Goal: Find specific page/section: Find specific page/section

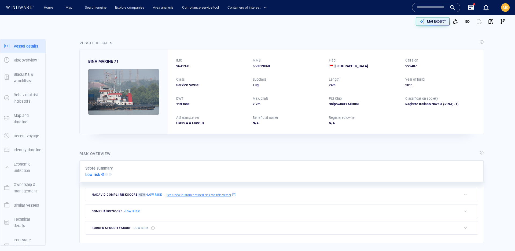
click at [428, 5] on input "text" at bounding box center [432, 7] width 31 height 8
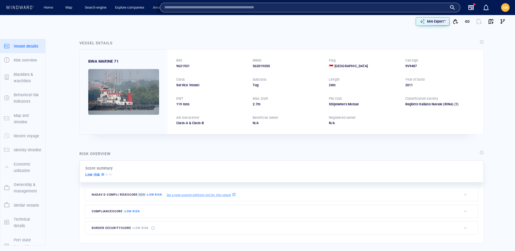
paste input "*******"
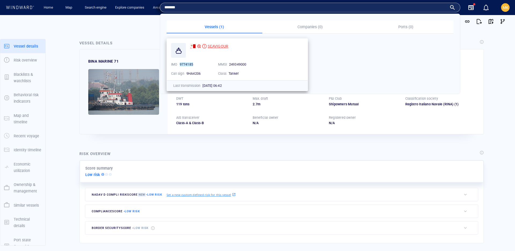
type input "*******"
click at [212, 48] on span "SEAVIGOUR" at bounding box center [218, 46] width 21 height 4
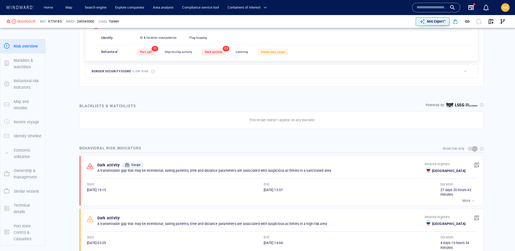
scroll to position [14, 0]
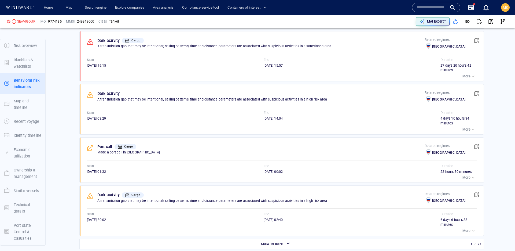
scroll to position [380, 0]
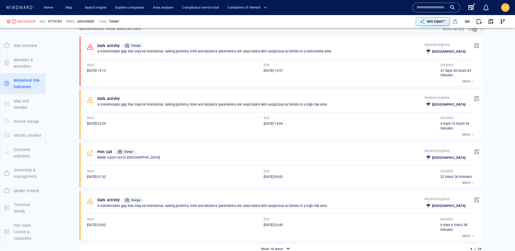
click at [418, 5] on input "text" at bounding box center [432, 7] width 31 height 8
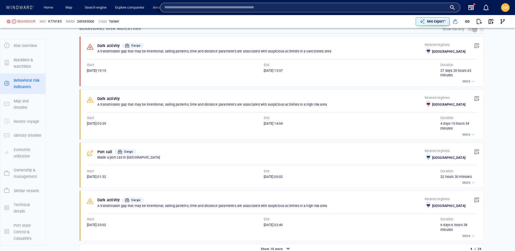
click at [426, 8] on input "text" at bounding box center [306, 7] width 283 height 8
paste input "*******"
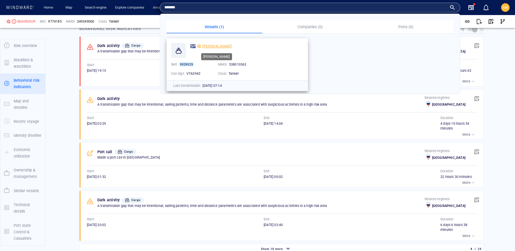
type input "*******"
click at [216, 43] on div "SABRINA GLORY" at bounding box center [217, 46] width 30 height 6
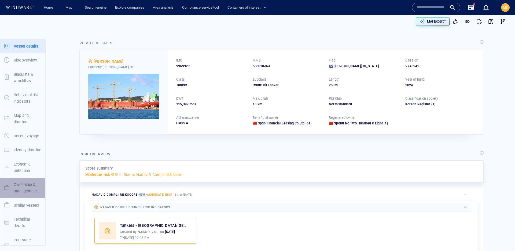
click at [27, 190] on p "Ownership & management" at bounding box center [28, 187] width 28 height 13
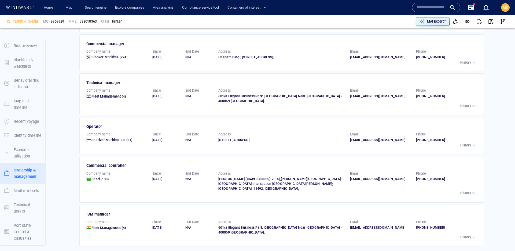
scroll to position [895, 0]
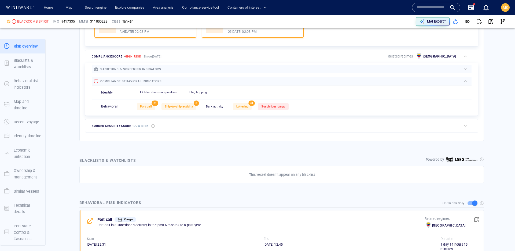
scroll to position [221, 0]
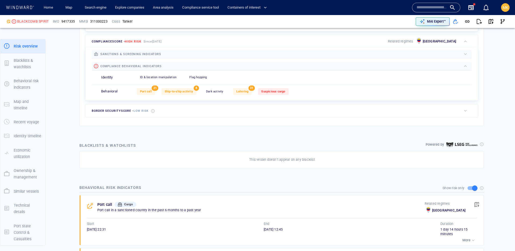
click at [274, 93] on div "Suspicious cargo" at bounding box center [273, 91] width 30 height 7
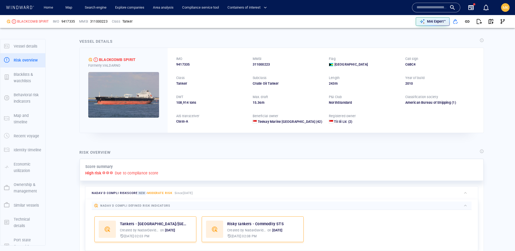
scroll to position [0, 0]
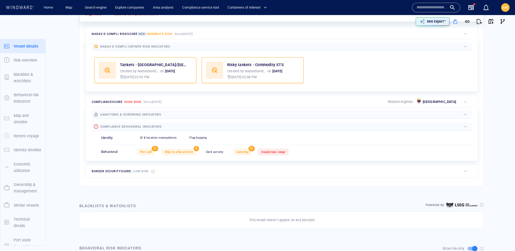
scroll to position [14, 0]
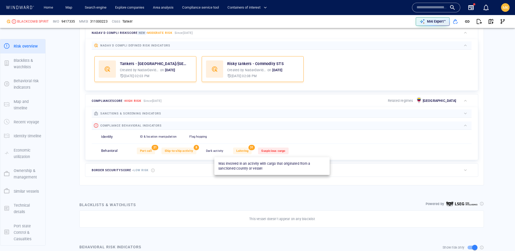
click at [268, 151] on span "Suspicious cargo" at bounding box center [273, 150] width 24 height 3
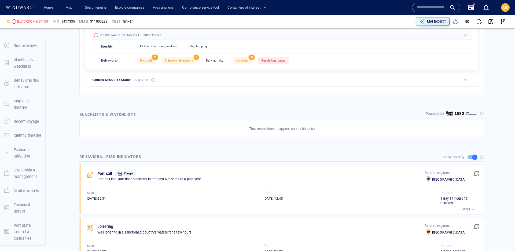
scroll to position [252, 0]
click at [140, 61] on span "Port call" at bounding box center [146, 60] width 12 height 3
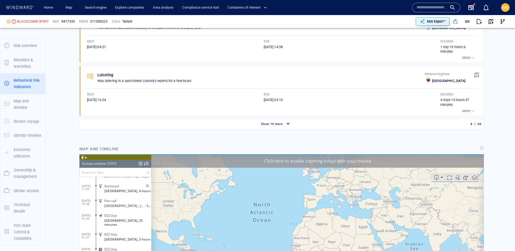
scroll to position [510, 0]
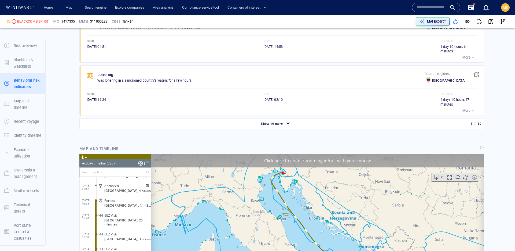
click at [327, 128] on div "Show 10 more" at bounding box center [276, 123] width 391 height 9
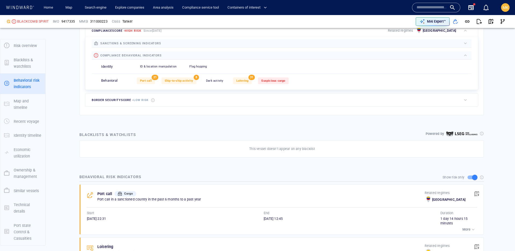
scroll to position [154, 0]
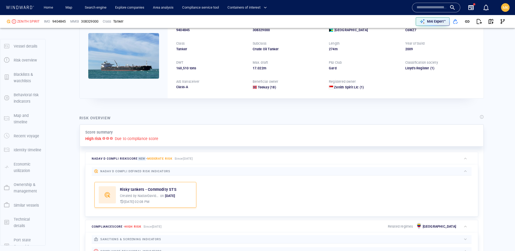
scroll to position [38, 0]
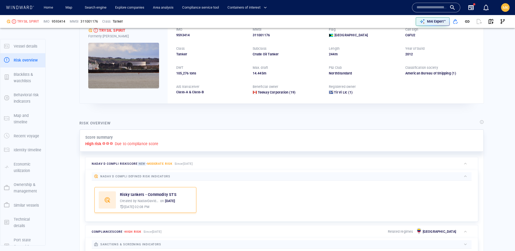
scroll to position [14, 0]
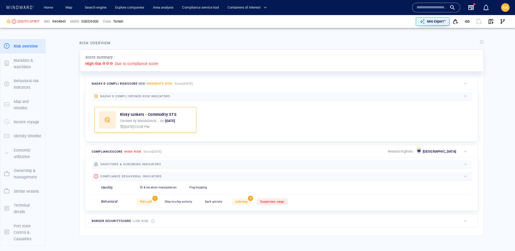
scroll to position [189, 0]
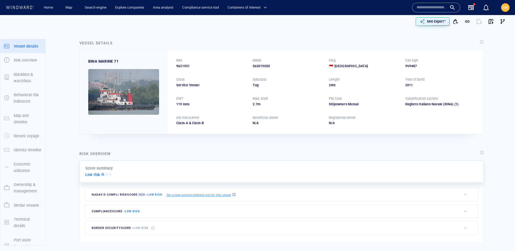
click at [438, 6] on input "text" at bounding box center [432, 7] width 31 height 8
paste input "*******"
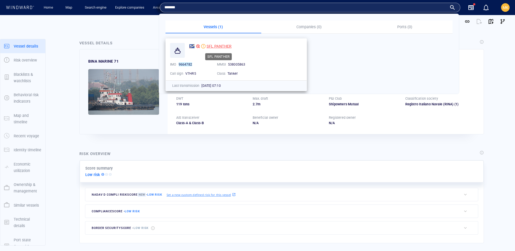
type input "*******"
click at [217, 46] on span "SFL PANTHER" at bounding box center [219, 46] width 25 height 4
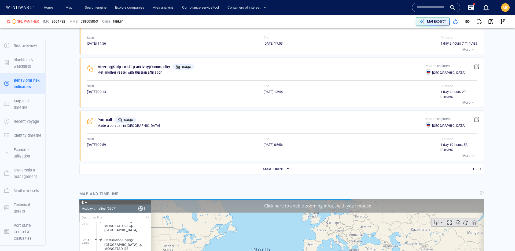
scroll to position [102583, 0]
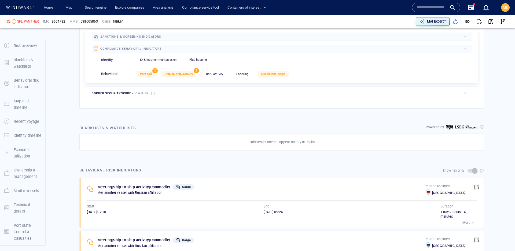
scroll to position [236, 0]
